Goal: Browse casually

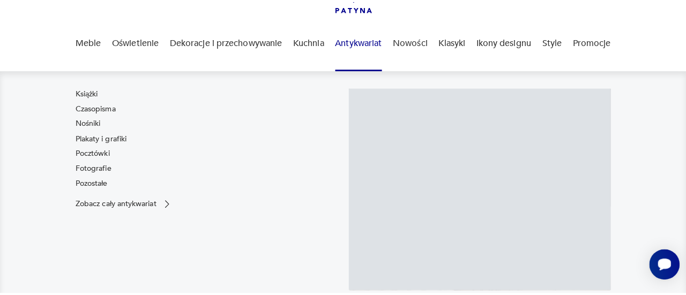
scroll to position [107, 0]
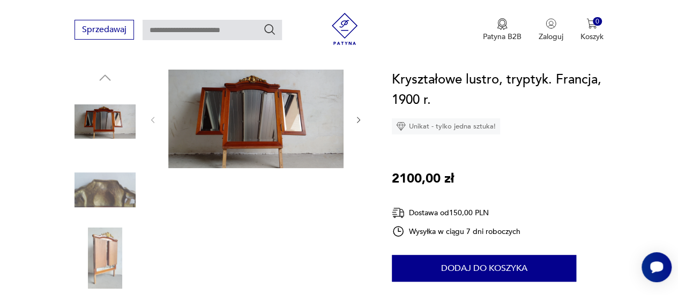
click at [227, 99] on img at bounding box center [255, 119] width 175 height 99
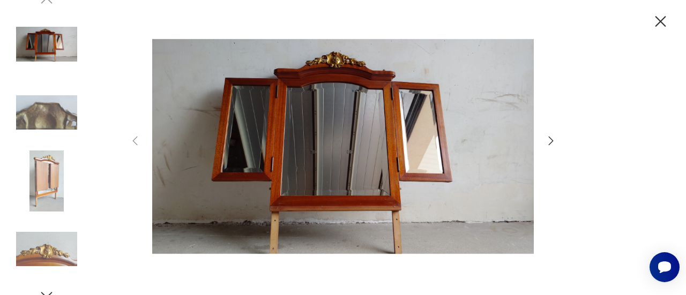
click at [42, 161] on img at bounding box center [46, 181] width 61 height 61
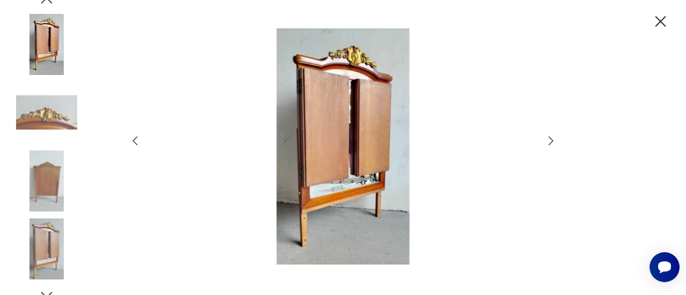
click at [42, 191] on img at bounding box center [46, 181] width 61 height 61
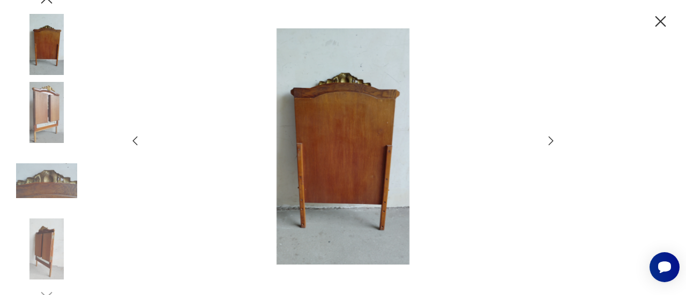
click at [43, 230] on img at bounding box center [46, 249] width 61 height 61
